Goal: Check status: Check status

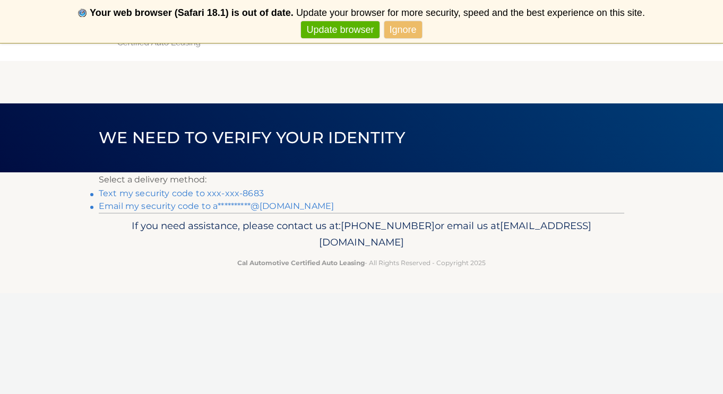
click at [240, 189] on link "Text my security code to xxx-xxx-8683" at bounding box center [181, 193] width 165 height 10
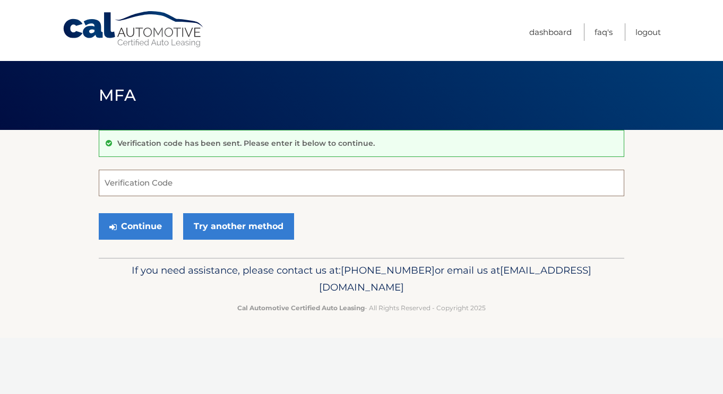
click at [243, 194] on input "Verification Code" at bounding box center [361, 183] width 525 height 27
type input "907064"
click at [150, 239] on button "Continue" at bounding box center [136, 226] width 74 height 27
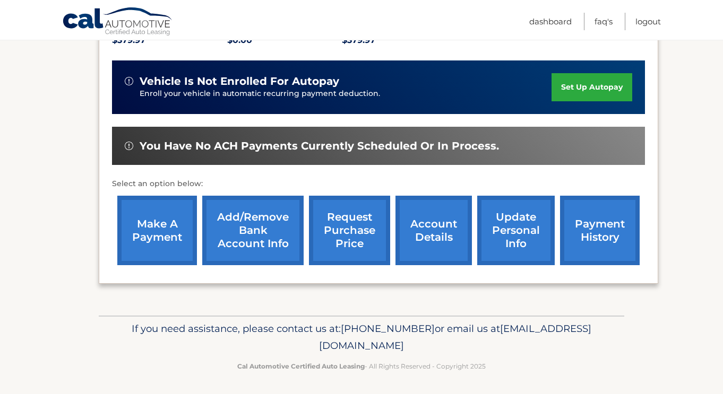
scroll to position [246, 0]
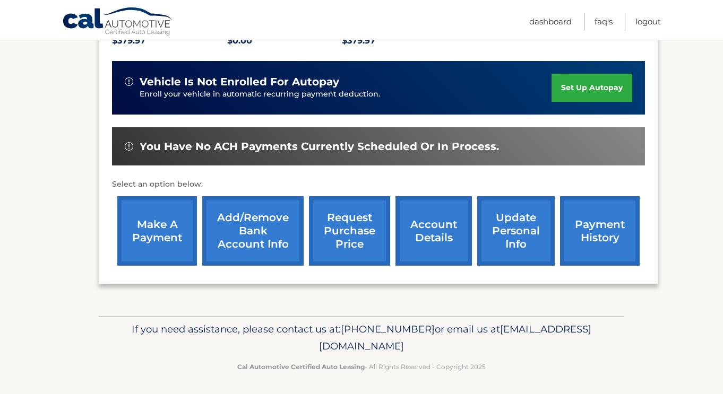
click at [579, 244] on link "payment history" at bounding box center [600, 231] width 80 height 70
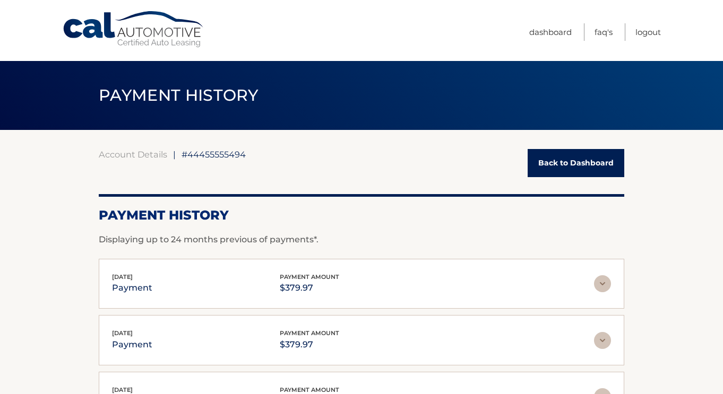
click at [603, 233] on p "Displaying up to 24 months previous of payments*." at bounding box center [361, 239] width 525 height 13
click at [644, 33] on link "Logout" at bounding box center [647, 32] width 25 height 18
